Goal: Find specific page/section: Find specific page/section

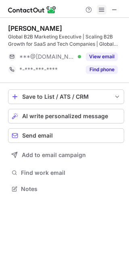
scroll to position [183, 129]
click at [111, 10] on button at bounding box center [115, 10] width 10 height 10
